Goal: Information Seeking & Learning: Learn about a topic

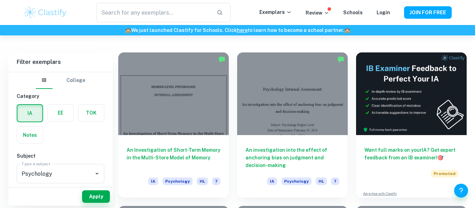
scroll to position [183, 0]
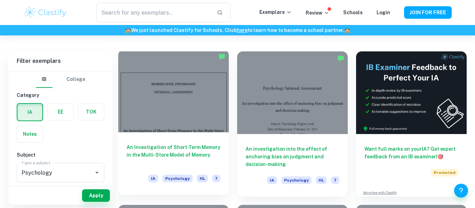
click at [191, 151] on h6 "An Investigation of Short-Term Memory in the Multi-Store Model of Memory" at bounding box center [174, 155] width 94 height 23
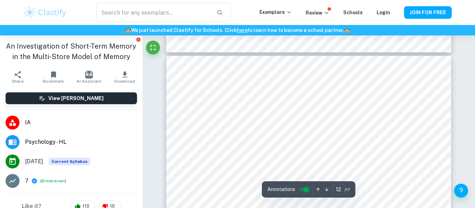
scroll to position [4216, 0]
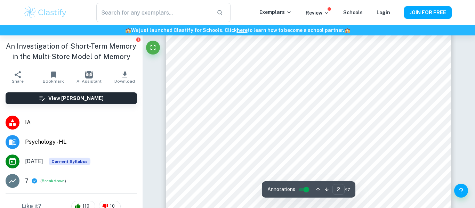
type input "1"
